Goal: Complete application form

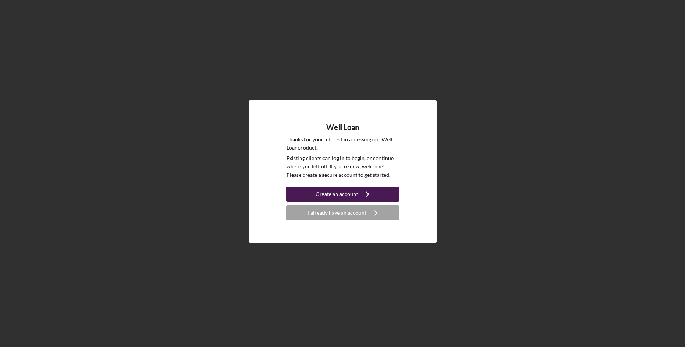
click at [358, 197] on icon "Icon/Navigate" at bounding box center [367, 194] width 19 height 19
